Goal: Task Accomplishment & Management: Complete application form

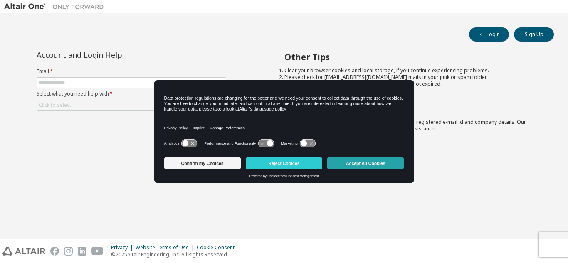
click at [351, 160] on button "Accept All Cookies" at bounding box center [365, 164] width 76 height 12
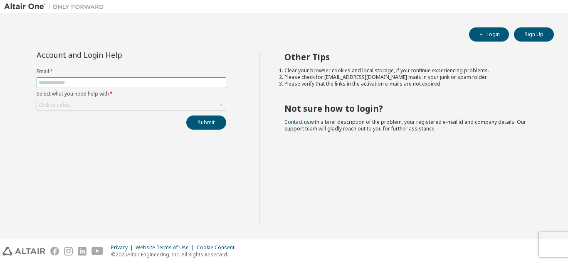
click at [71, 83] on input "text" at bounding box center [131, 82] width 185 height 7
click at [118, 102] on div "Click to select" at bounding box center [131, 105] width 189 height 10
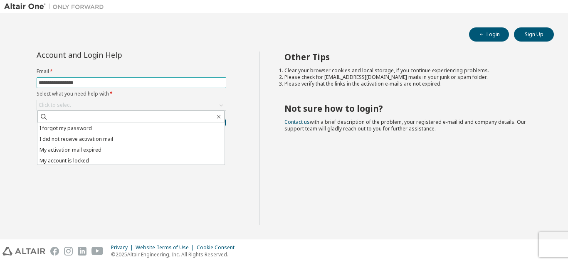
click at [102, 82] on input "**********" at bounding box center [131, 82] width 185 height 7
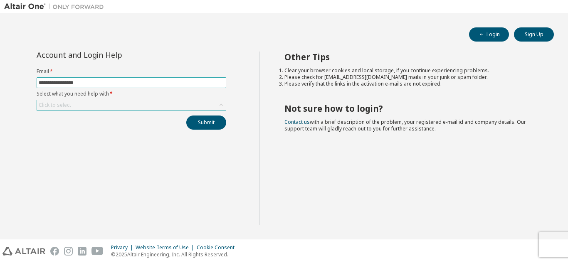
type input "**********"
click at [119, 106] on div "Click to select" at bounding box center [131, 105] width 189 height 10
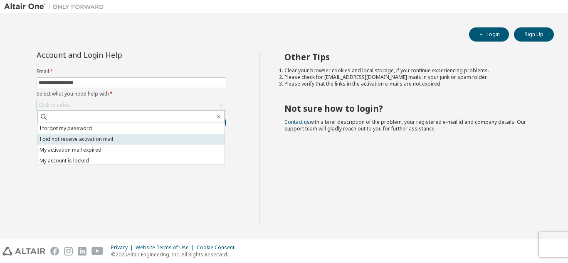
click at [97, 140] on li "I did not receive activation mail" at bounding box center [130, 139] width 187 height 11
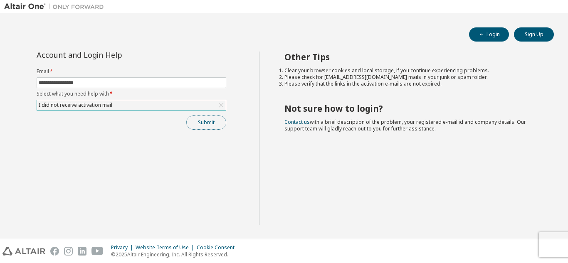
click at [215, 121] on button "Submit" at bounding box center [206, 123] width 40 height 14
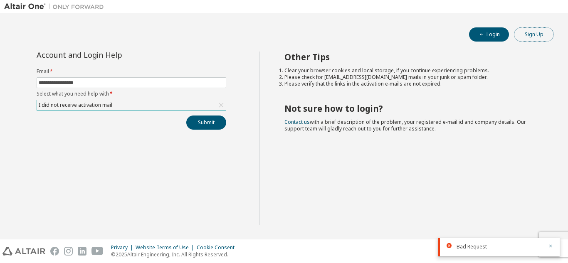
click at [529, 37] on button "Sign Up" at bounding box center [534, 34] width 40 height 14
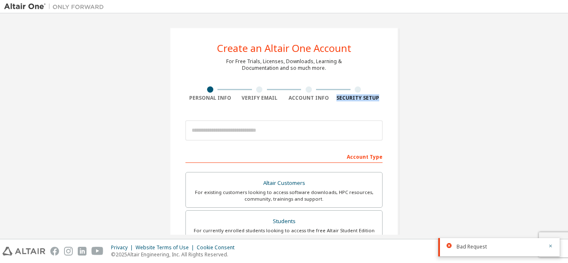
drag, startPoint x: 567, startPoint y: 58, endPoint x: 559, endPoint y: 96, distance: 38.3
click at [559, 96] on div "Create an Altair One Account For Free Trials, Licenses, Downloads, Learning & D…" at bounding box center [284, 126] width 568 height 226
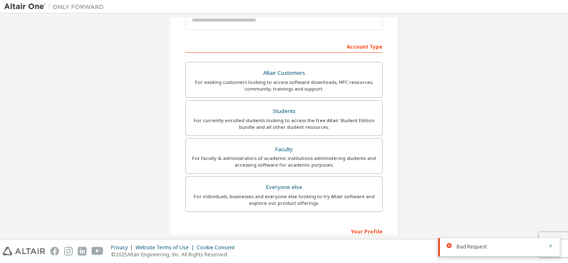
scroll to position [117, 0]
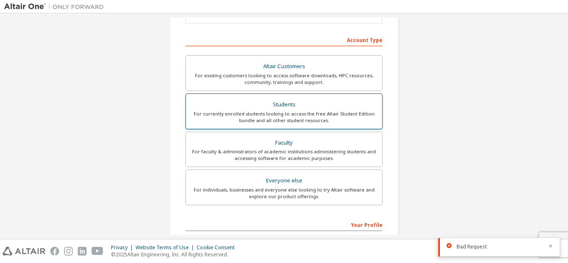
click at [280, 115] on div "For currently enrolled students looking to access the free Altair Student Editi…" at bounding box center [284, 117] width 186 height 13
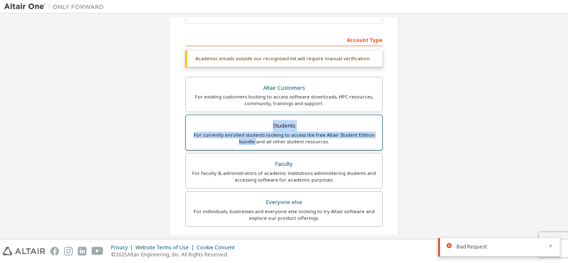
drag, startPoint x: 566, startPoint y: 111, endPoint x: 254, endPoint y: 139, distance: 313.4
click at [254, 139] on div "Create an Altair One Account For Free Trials, Licenses, Downloads, Learning & D…" at bounding box center [284, 126] width 568 height 226
click at [254, 139] on div "For currently enrolled students looking to access the free Altair Student Editi…" at bounding box center [284, 138] width 186 height 13
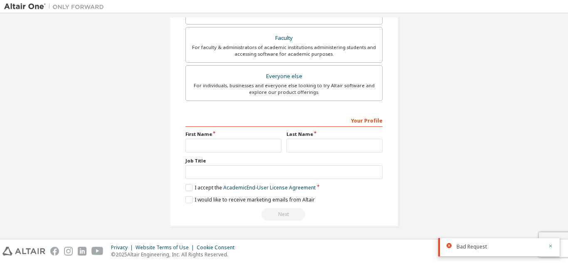
scroll to position [244, 0]
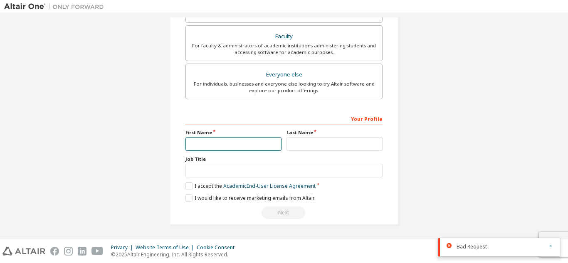
click at [209, 140] on input "text" at bounding box center [233, 144] width 96 height 14
type input "****"
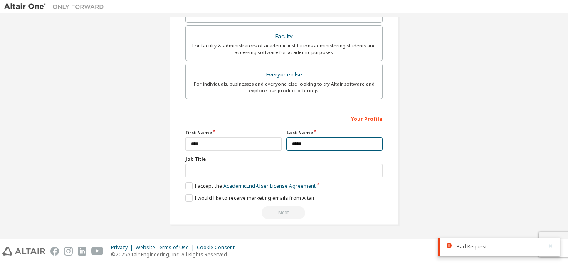
type input "*****"
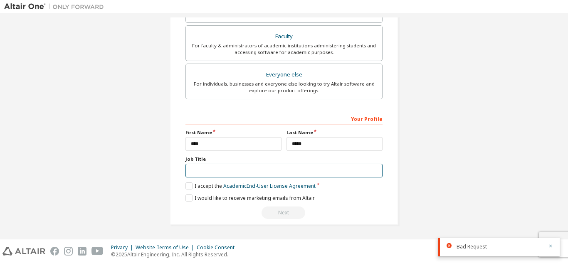
click at [204, 172] on input "text" at bounding box center [283, 171] width 197 height 14
type input "*"
type input "*******"
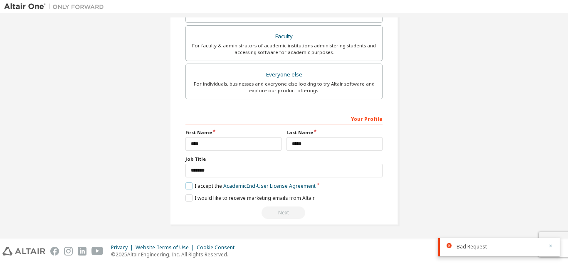
click at [187, 188] on label "I accept the Academic End-User License Agreement" at bounding box center [250, 185] width 130 height 7
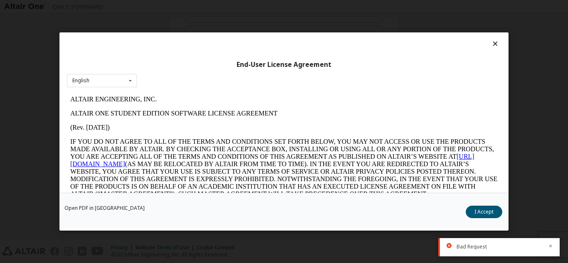
scroll to position [0, 0]
click at [475, 209] on button "I Accept" at bounding box center [483, 212] width 37 height 12
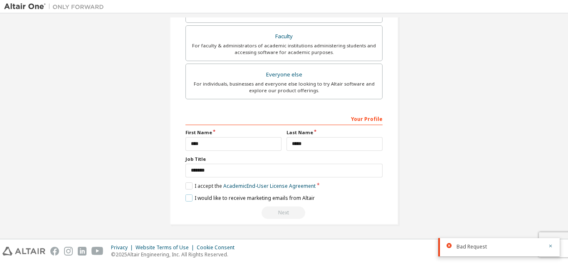
click at [190, 199] on label "I would like to receive marketing emails from Altair" at bounding box center [249, 197] width 129 height 7
drag, startPoint x: 566, startPoint y: 171, endPoint x: 563, endPoint y: 189, distance: 18.0
click at [563, 189] on div "Create an Altair One Account For Free Trials, Licenses, Downloads, Learning & D…" at bounding box center [284, 126] width 568 height 226
drag, startPoint x: 564, startPoint y: 152, endPoint x: 564, endPoint y: 181, distance: 28.7
click at [564, 181] on div "Create an Altair One Account For Free Trials, Licenses, Downloads, Learning & D…" at bounding box center [284, 126] width 568 height 226
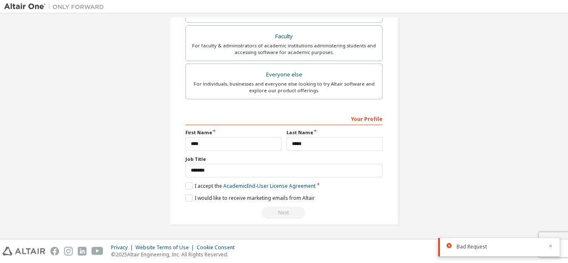
click at [551, 245] on icon "button" at bounding box center [550, 246] width 3 height 3
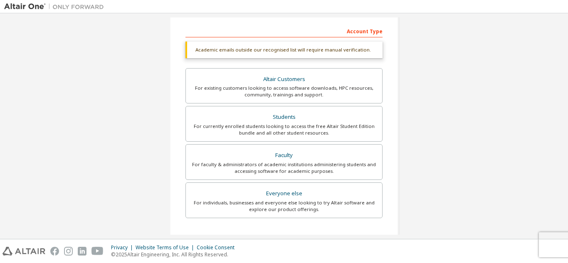
scroll to position [126, 0]
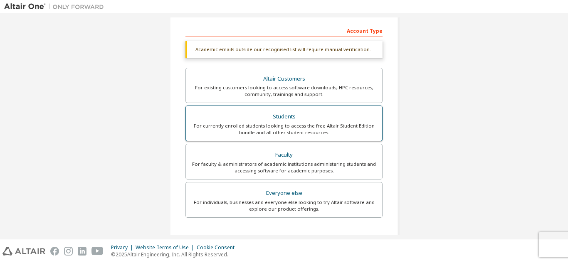
click at [357, 126] on div "For currently enrolled students looking to access the free Altair Student Editi…" at bounding box center [284, 129] width 186 height 13
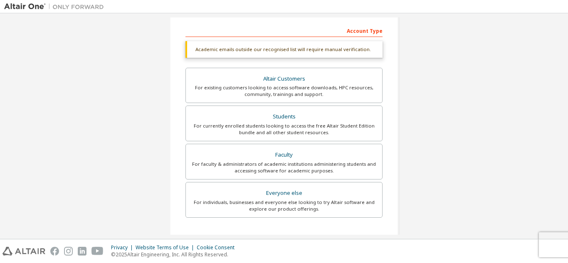
click at [567, 89] on div "Create an Altair One Account For Free Trials, Licenses, Downloads, Learning & D…" at bounding box center [284, 126] width 568 height 226
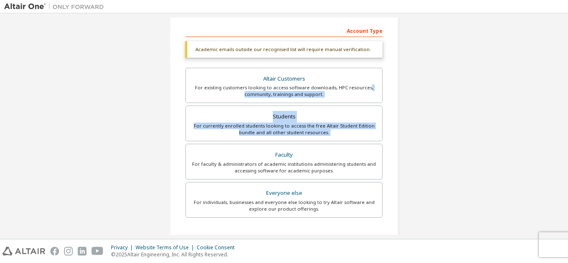
drag, startPoint x: 567, startPoint y: 89, endPoint x: 563, endPoint y: 140, distance: 51.3
click at [563, 140] on div "Create an Altair One Account For Free Trials, Licenses, Downloads, Learning & D…" at bounding box center [284, 126] width 568 height 226
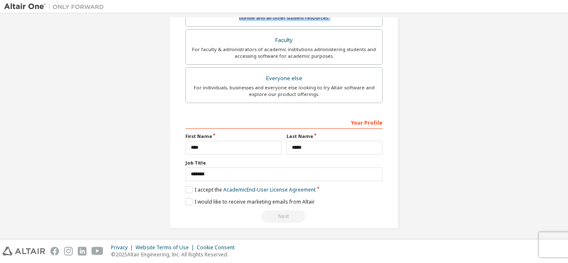
scroll to position [244, 0]
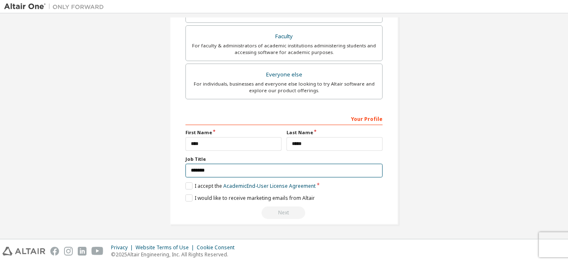
click at [293, 172] on input "*******" at bounding box center [283, 171] width 197 height 14
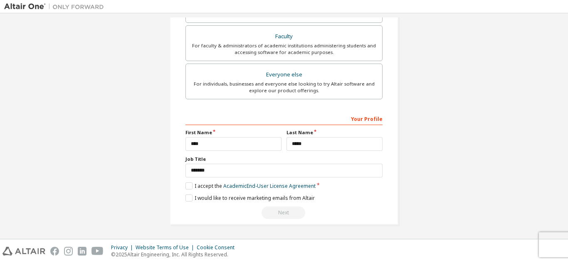
click at [295, 213] on div "Next" at bounding box center [283, 213] width 197 height 12
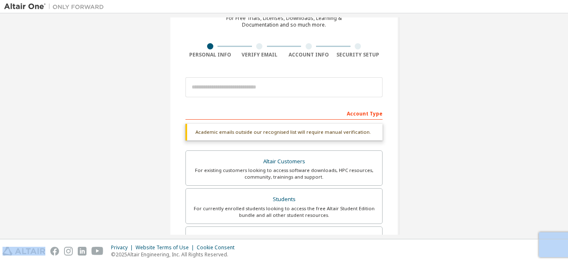
scroll to position [41, 0]
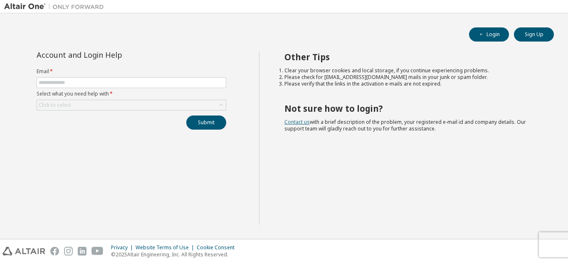
click at [303, 121] on link "Contact us" at bounding box center [296, 121] width 25 height 7
click at [76, 79] on span at bounding box center [132, 82] width 190 height 11
click at [63, 84] on input "text" at bounding box center [131, 82] width 185 height 7
type input "**********"
click at [218, 102] on icon at bounding box center [221, 105] width 8 height 8
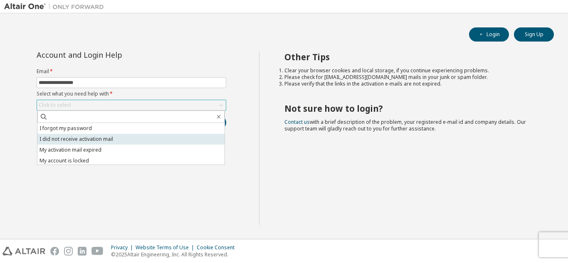
click at [67, 135] on li "I did not receive activation mail" at bounding box center [130, 139] width 187 height 11
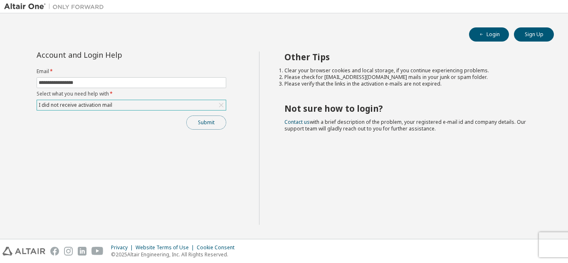
click at [209, 123] on button "Submit" at bounding box center [206, 123] width 40 height 14
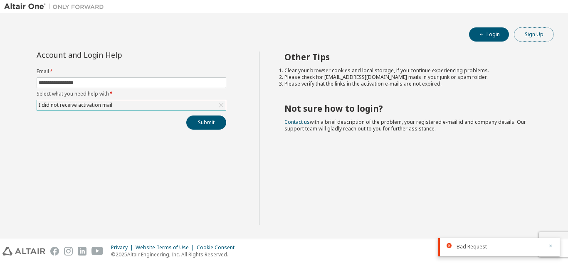
click at [529, 39] on button "Sign Up" at bounding box center [534, 34] width 40 height 14
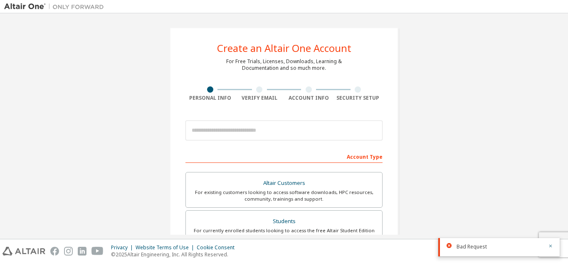
drag, startPoint x: 567, startPoint y: 36, endPoint x: 564, endPoint y: 64, distance: 28.0
click at [564, 64] on div "Create an Altair One Account For Free Trials, Licenses, Downloads, Learning & D…" at bounding box center [284, 126] width 568 height 226
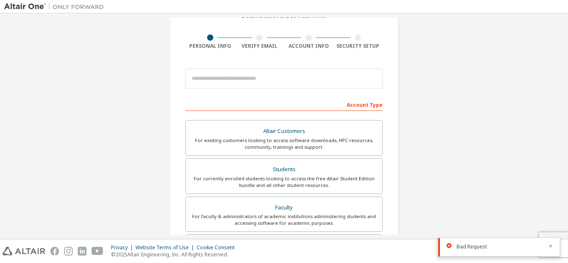
scroll to position [55, 0]
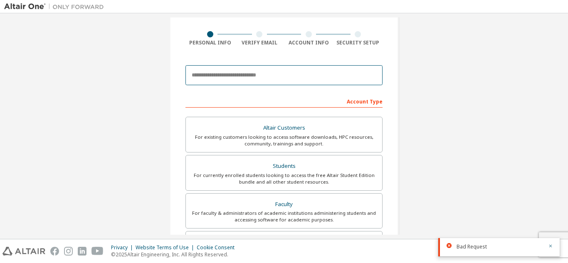
click at [308, 81] on input "email" at bounding box center [283, 75] width 197 height 20
type input "**********"
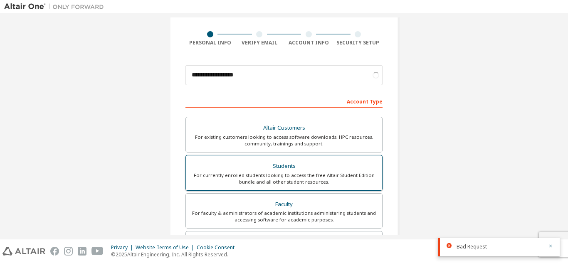
click at [277, 170] on div "Students" at bounding box center [284, 166] width 186 height 12
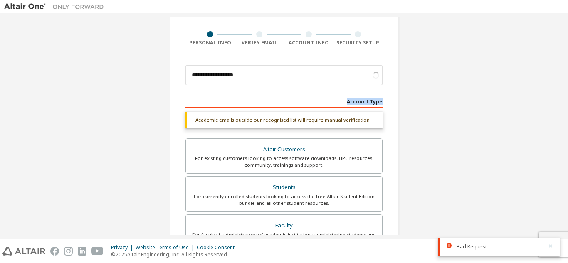
drag, startPoint x: 558, startPoint y: 82, endPoint x: 557, endPoint y: 106, distance: 23.7
click at [557, 106] on div "**********" at bounding box center [283, 193] width 559 height 462
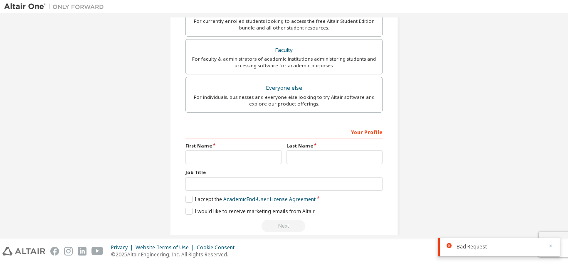
scroll to position [212, 0]
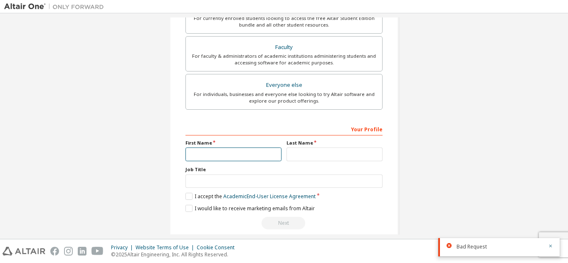
click at [241, 153] on input "text" at bounding box center [233, 155] width 96 height 14
type input "****"
type input "*****"
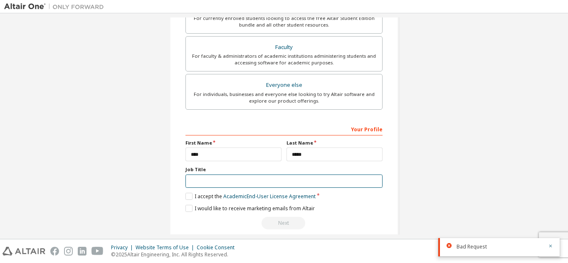
click at [210, 182] on input "text" at bounding box center [283, 182] width 197 height 14
type input "********"
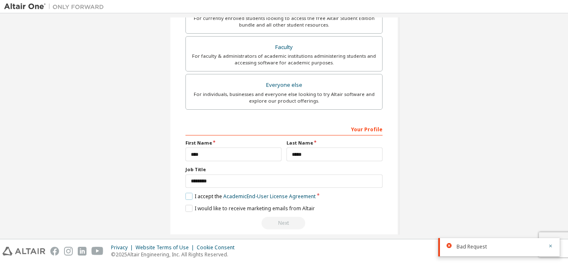
click at [185, 197] on label "I accept the Academic End-User License Agreement" at bounding box center [250, 196] width 130 height 7
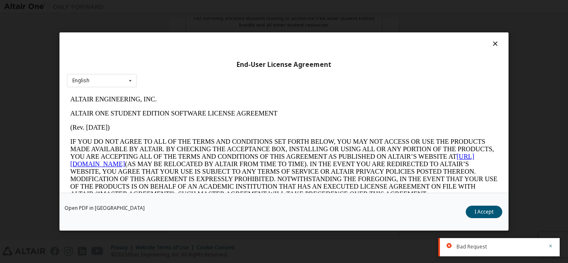
scroll to position [0, 0]
click at [481, 212] on button "I Accept" at bounding box center [483, 212] width 37 height 12
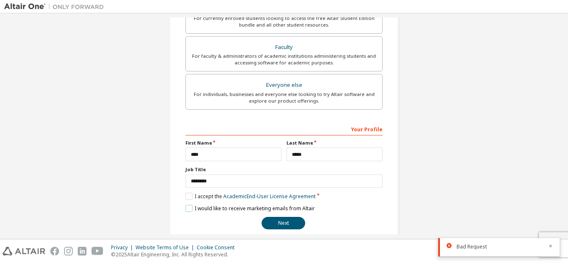
click at [188, 209] on label "I would like to receive marketing emails from Altair" at bounding box center [249, 208] width 129 height 7
click at [288, 222] on button "Next" at bounding box center [283, 223] width 44 height 12
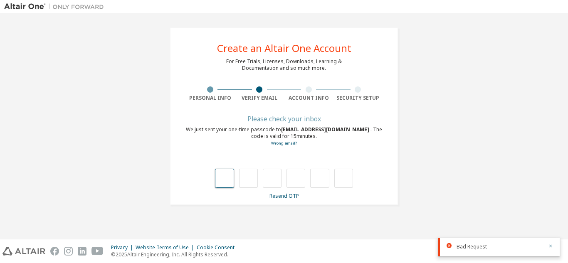
type input "*"
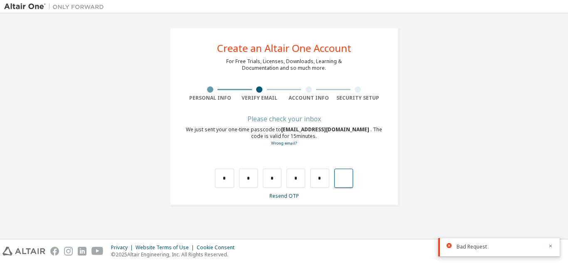
type input "*"
